Goal: Task Accomplishment & Management: Understand process/instructions

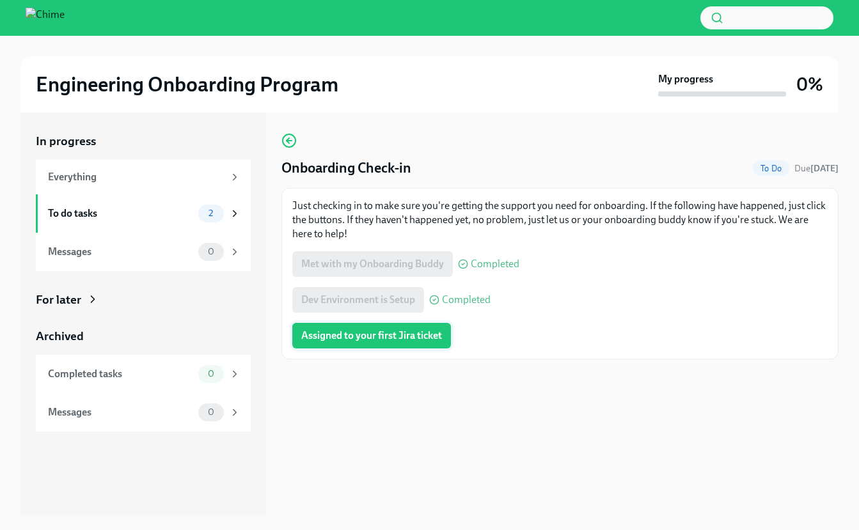
click at [378, 343] on button "Assigned to your first Jira ticket" at bounding box center [371, 336] width 159 height 26
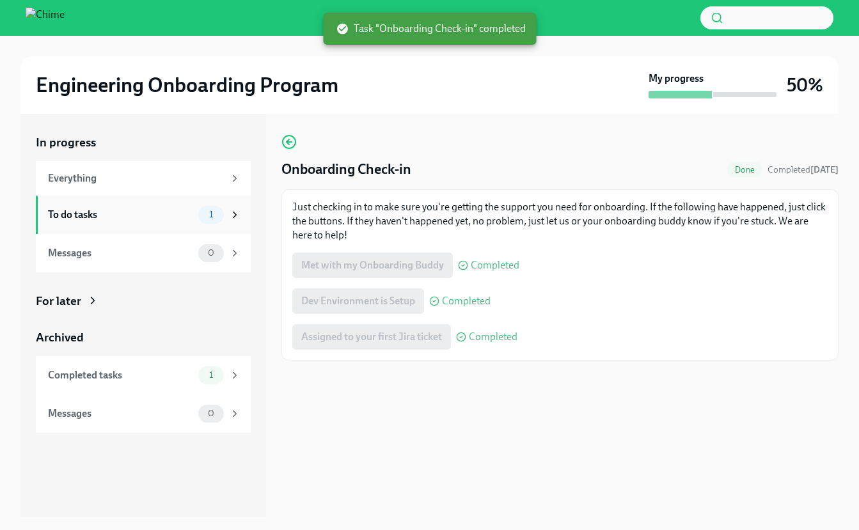
click at [163, 216] on div "To do tasks" at bounding box center [120, 215] width 145 height 14
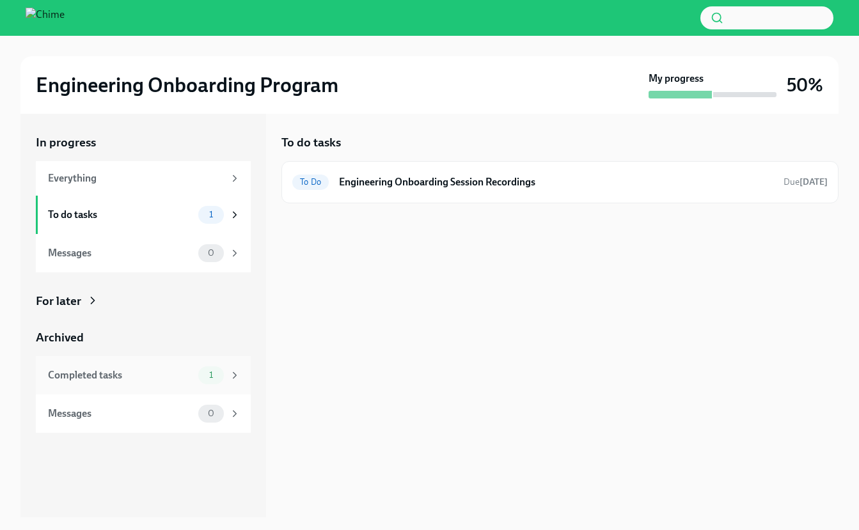
click at [168, 368] on div "Completed tasks" at bounding box center [120, 375] width 145 height 14
click at [153, 217] on div "To do tasks" at bounding box center [120, 215] width 145 height 14
click at [465, 178] on h6 "Engineering Onboarding Session Recordings" at bounding box center [556, 182] width 434 height 14
